Goal: Check status

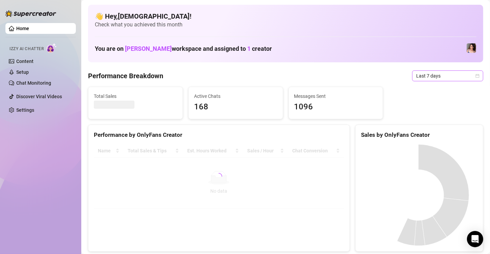
click at [432, 76] on span "Last 7 days" at bounding box center [447, 76] width 63 height 10
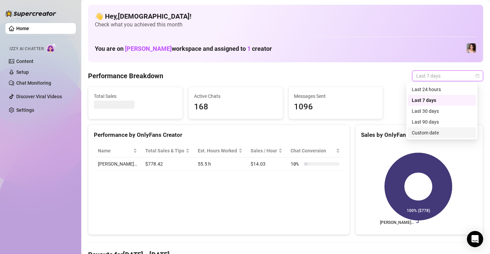
click at [431, 131] on div "Custom date" at bounding box center [442, 132] width 60 height 7
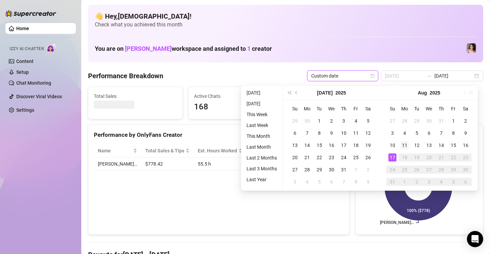
type input "[DATE]"
click at [399, 144] on td "11" at bounding box center [405, 145] width 12 height 12
type input "[DATE]"
click at [391, 156] on div "17" at bounding box center [393, 158] width 8 height 8
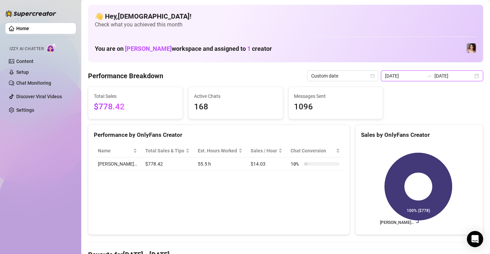
click at [401, 78] on input "[DATE]" at bounding box center [404, 75] width 39 height 7
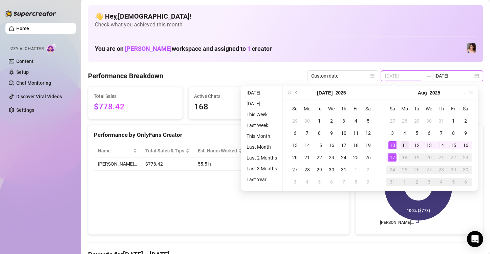
type input "[DATE]"
click at [402, 148] on div "11" at bounding box center [405, 145] width 8 height 8
click at [391, 161] on div "17" at bounding box center [393, 158] width 8 height 8
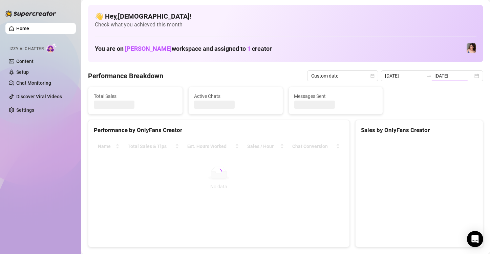
type input "[DATE]"
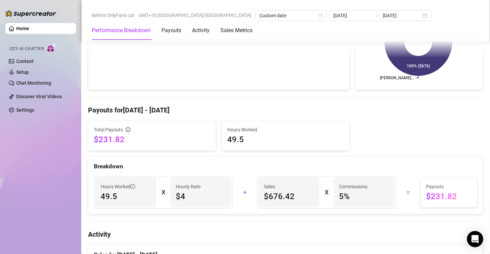
scroll to position [158, 0]
